Goal: Task Accomplishment & Management: Use online tool/utility

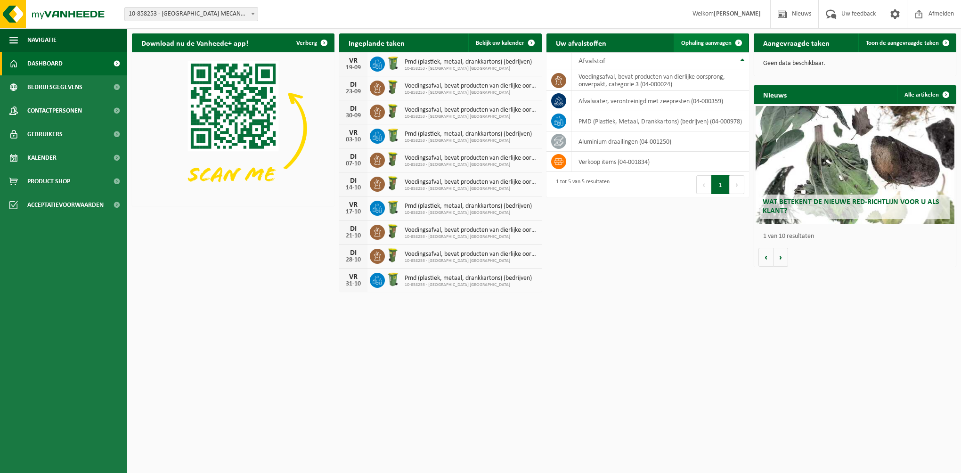
click at [698, 43] on span "Ophaling aanvragen" at bounding box center [706, 43] width 50 height 6
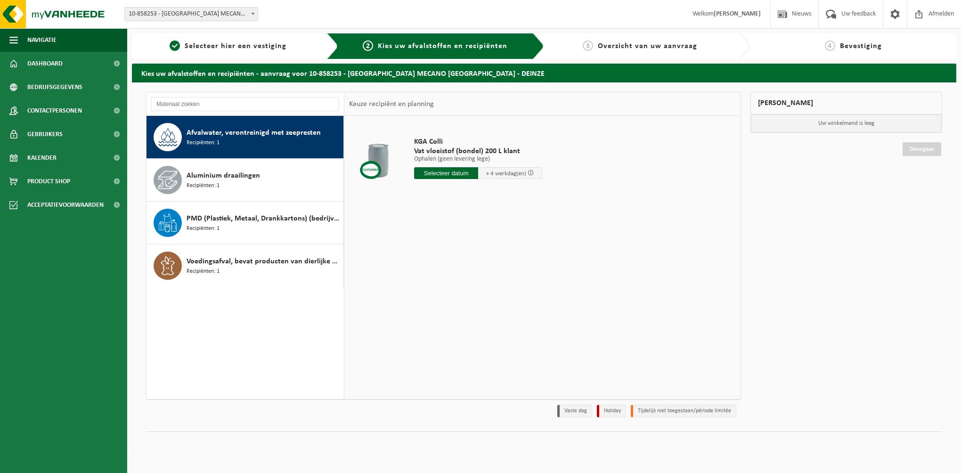
click at [273, 132] on span "Afvalwater, verontreinigd met zeepresten" at bounding box center [253, 132] width 134 height 11
click at [470, 173] on input "text" at bounding box center [446, 173] width 64 height 12
click at [423, 272] on div "22" at bounding box center [422, 271] width 16 height 15
type input "Van [DATE]"
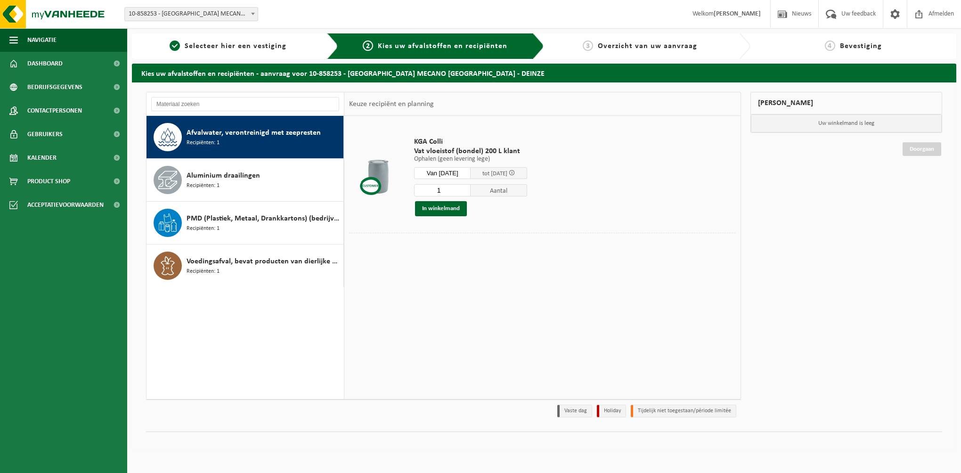
click at [515, 171] on span at bounding box center [512, 173] width 6 height 6
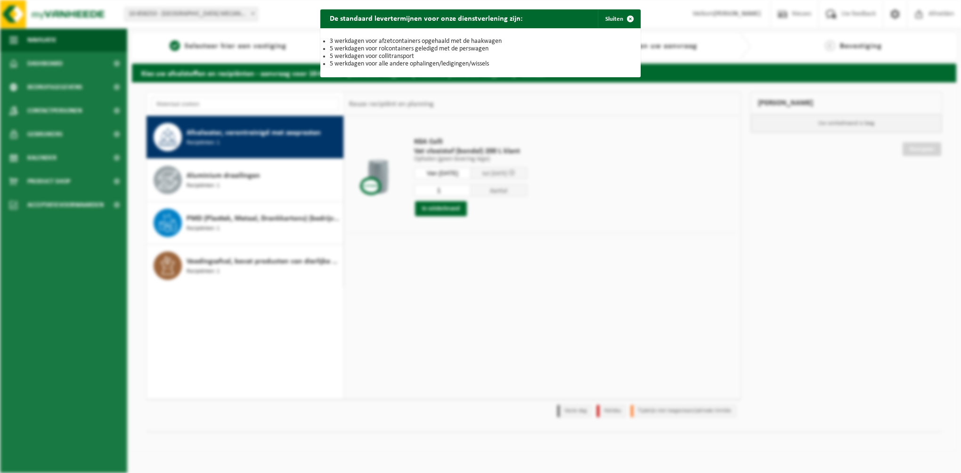
click at [524, 171] on div "De standaard levertermijnen voor onze dienstverlening zijn: Sluiten 3 werkdagen…" at bounding box center [480, 236] width 961 height 473
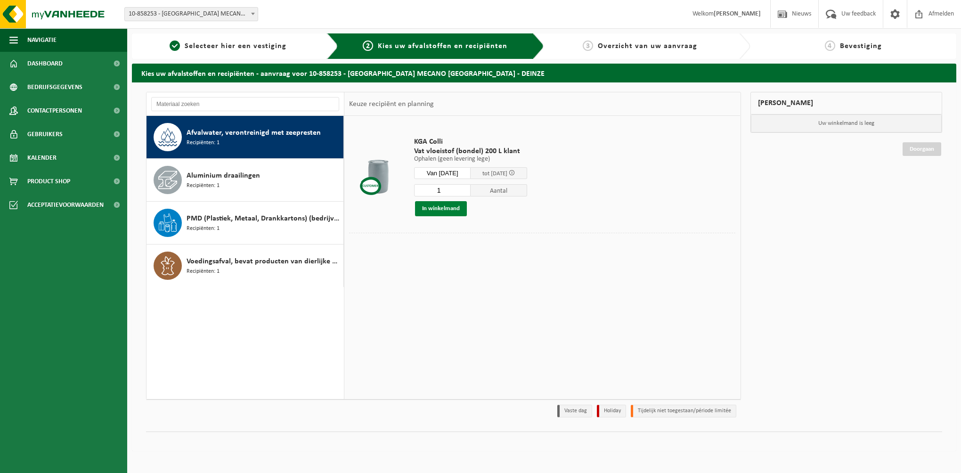
click at [439, 209] on button "In winkelmand" at bounding box center [441, 208] width 52 height 15
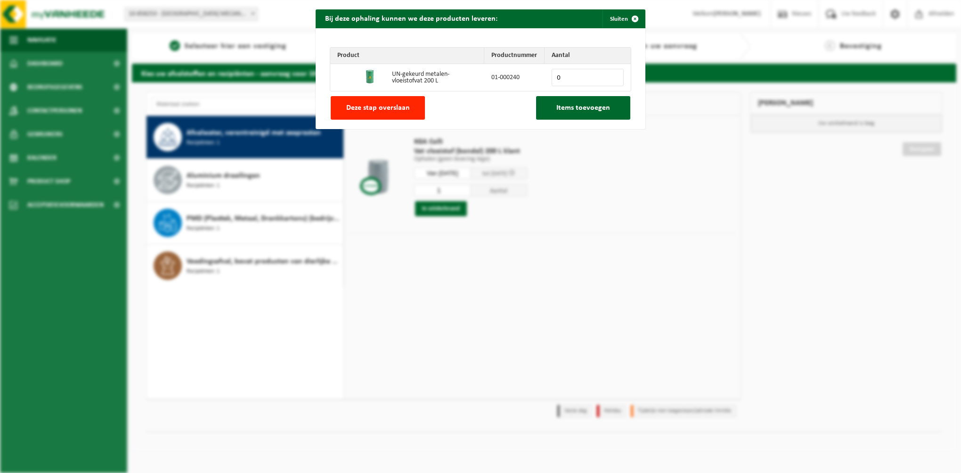
click at [562, 77] on input "0" at bounding box center [587, 77] width 72 height 17
type input "1"
click at [612, 77] on input "1" at bounding box center [587, 77] width 72 height 17
click at [456, 107] on div "Product Productnummer Aantal UN-gekeurd metalen-vloeistofvat 200 L 01-000240 1 …" at bounding box center [480, 78] width 330 height 101
